Goal: Task Accomplishment & Management: Manage account settings

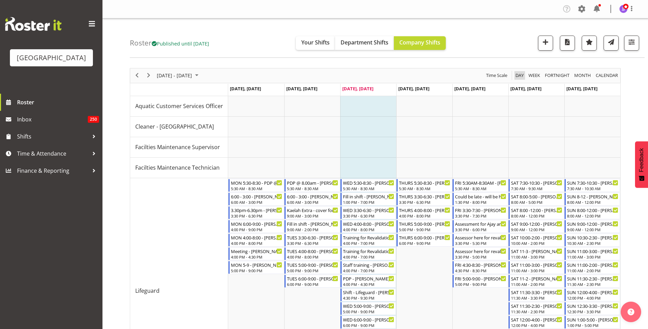
click at [524, 76] on span "Day" at bounding box center [520, 75] width 10 height 9
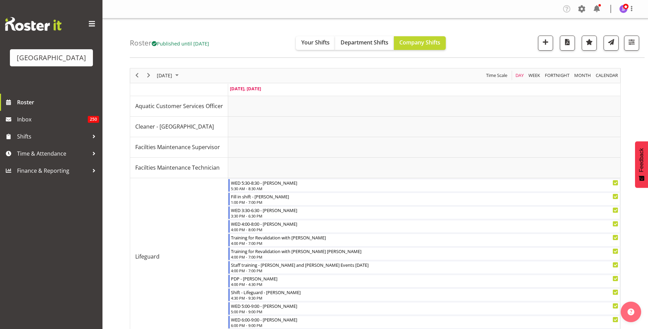
click at [565, 51] on div "Roster Published until Nov 2, 2025 Your Shifts Department Shifts Company Shifts…" at bounding box center [387, 37] width 515 height 39
click at [569, 42] on span "button" at bounding box center [567, 42] width 9 height 9
click at [628, 10] on span at bounding box center [631, 8] width 8 height 8
click at [606, 40] on link "Log Out" at bounding box center [603, 36] width 66 height 12
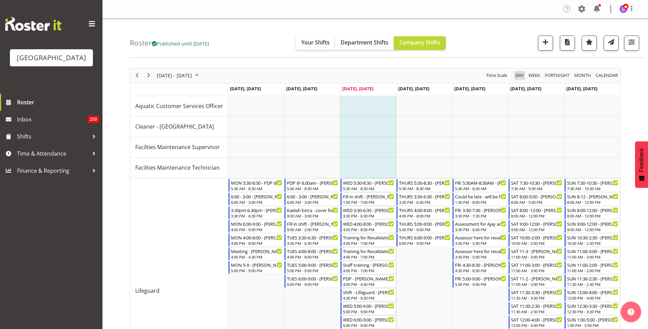
click at [522, 73] on span "Day" at bounding box center [520, 75] width 10 height 9
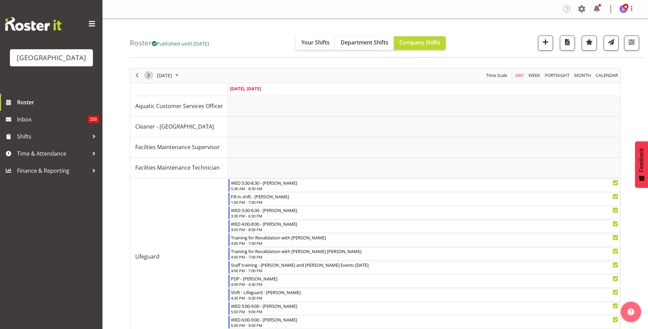
click at [149, 77] on span "Next" at bounding box center [148, 75] width 8 height 9
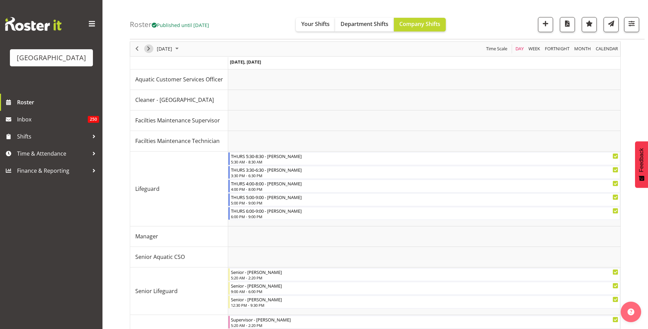
scroll to position [18, 0]
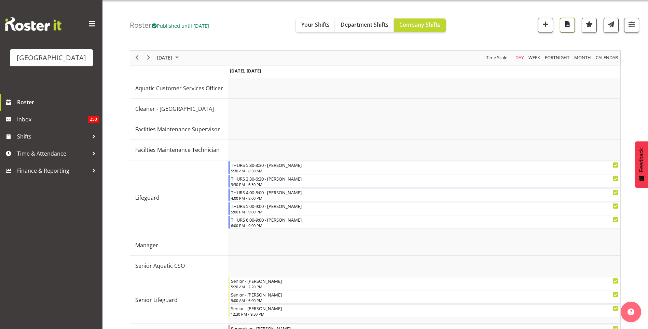
click at [567, 26] on span "button" at bounding box center [567, 24] width 9 height 9
drag, startPoint x: 140, startPoint y: 58, endPoint x: 139, endPoint y: 46, distance: 11.3
click at [139, 55] on span "Previous" at bounding box center [137, 57] width 8 height 9
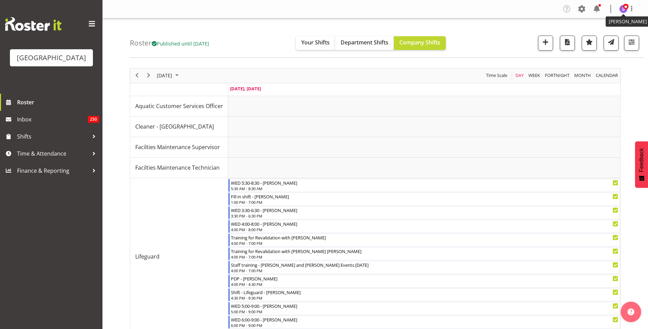
click at [627, 7] on span at bounding box center [625, 6] width 5 height 5
drag, startPoint x: 617, startPoint y: 37, endPoint x: 637, endPoint y: 7, distance: 36.5
click at [617, 37] on link "Log Out" at bounding box center [603, 36] width 66 height 12
